Goal: Information Seeking & Learning: Learn about a topic

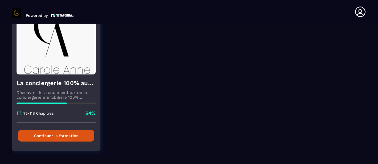
scroll to position [66, 0]
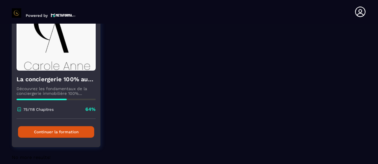
click at [55, 136] on button "Continuer la formation" at bounding box center [56, 132] width 76 height 12
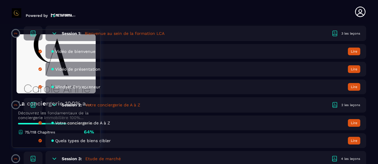
scroll to position [210, 0]
click at [354, 140] on button "Lire" at bounding box center [354, 141] width 12 height 8
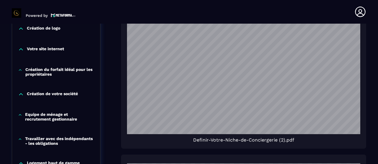
scroll to position [442, 0]
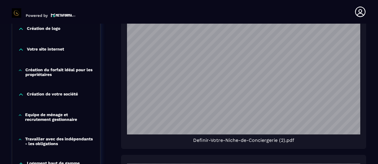
click at [23, 47] on icon at bounding box center [21, 50] width 6 height 6
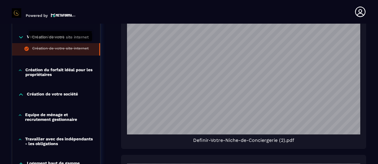
click at [63, 46] on div "Création de votre site internet" at bounding box center [60, 49] width 56 height 7
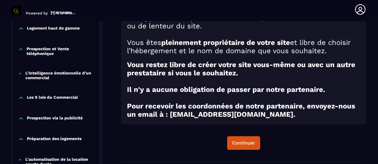
scroll to position [439, 0]
